Goal: Task Accomplishment & Management: Manage account settings

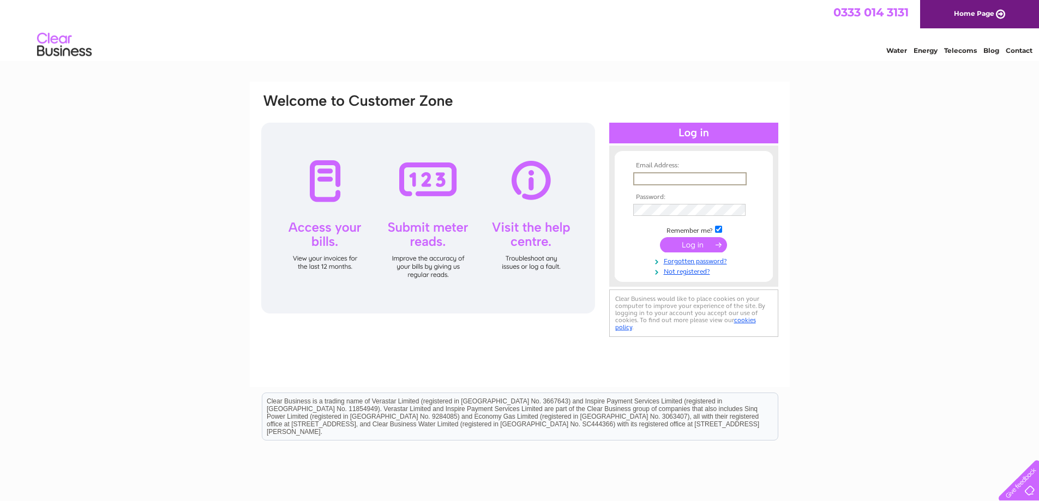
click at [648, 181] on input "text" at bounding box center [689, 178] width 113 height 13
type input "admin@glenmoristonarms.co.uk"
click at [660, 237] on input "submit" at bounding box center [693, 244] width 67 height 15
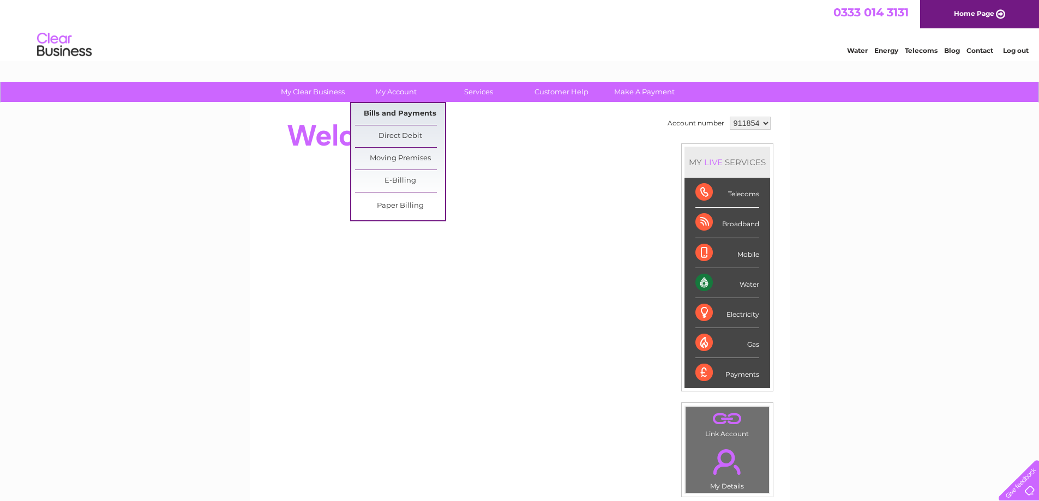
click at [404, 109] on link "Bills and Payments" at bounding box center [400, 114] width 90 height 22
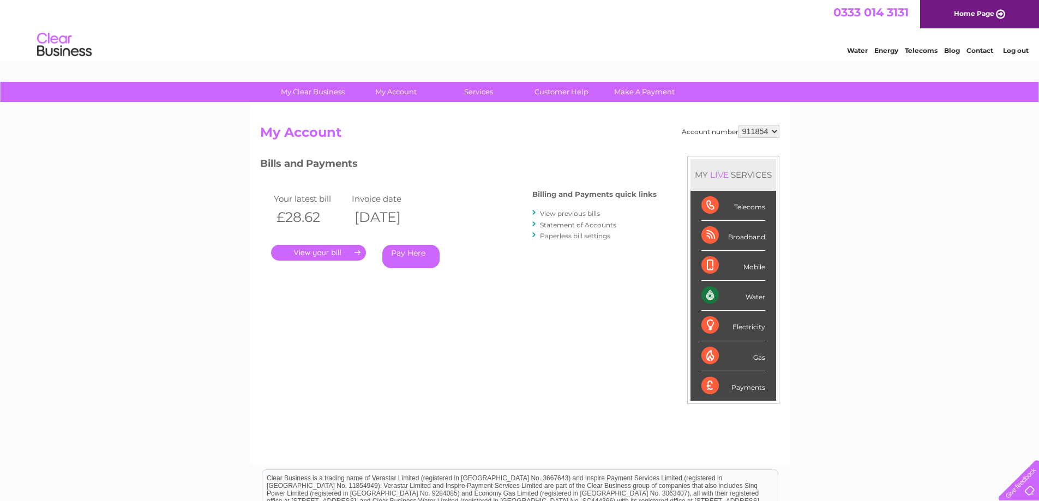
click at [339, 250] on link "." at bounding box center [318, 253] width 95 height 16
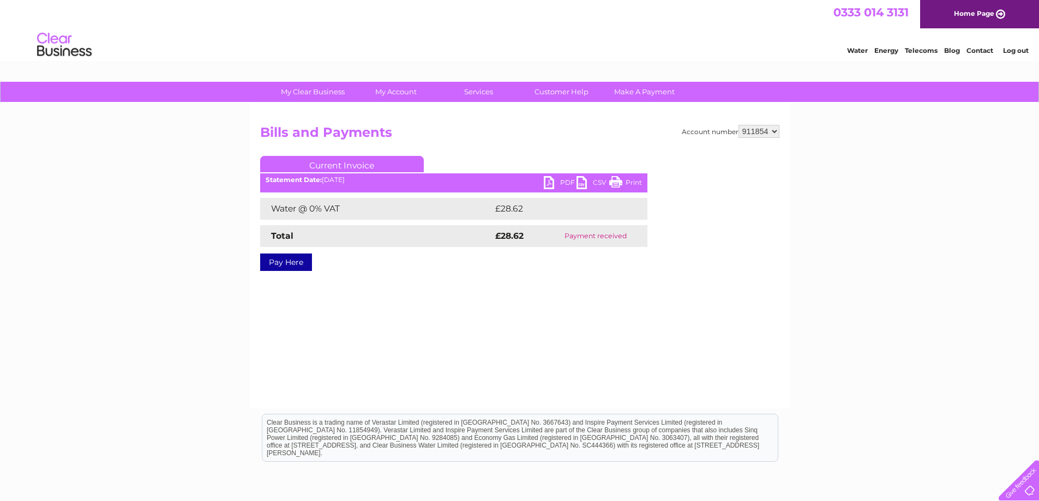
click at [550, 183] on link "PDF" at bounding box center [560, 184] width 33 height 16
